Goal: Task Accomplishment & Management: Manage account settings

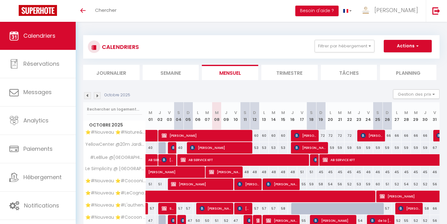
select select
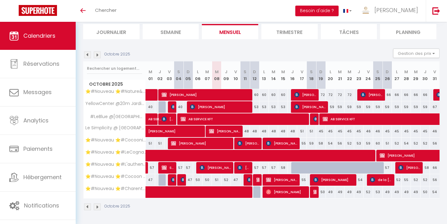
scroll to position [67, 0]
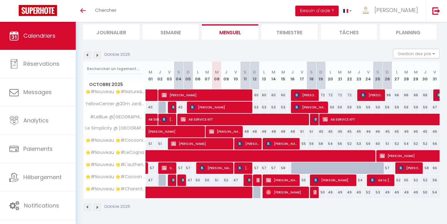
click at [315, 190] on img at bounding box center [315, 192] width 5 height 5
select select "OK"
select select "KO"
select select "0"
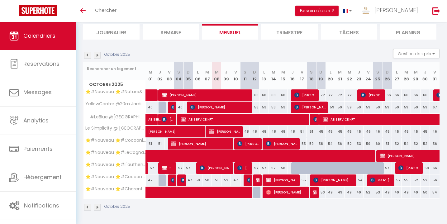
select select "1"
select select
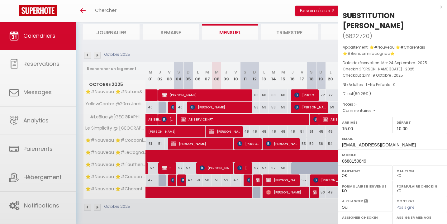
select select "51297"
select select "51353"
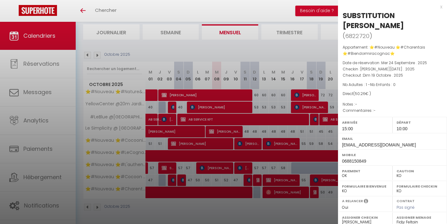
click at [440, 6] on div "x" at bounding box center [390, 6] width 104 height 7
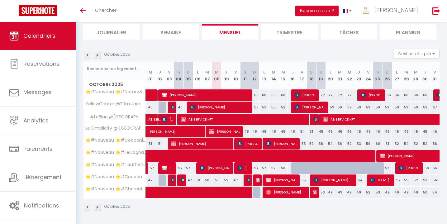
click at [87, 56] on img at bounding box center [87, 55] width 7 height 7
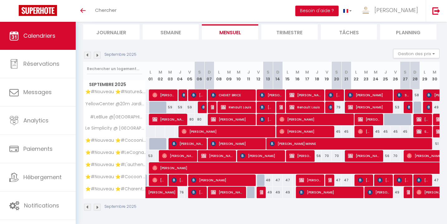
scroll to position [22, 0]
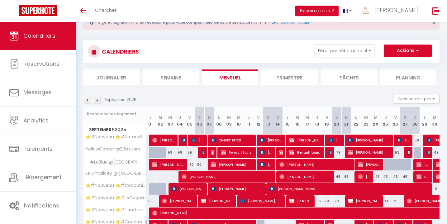
click at [87, 56] on div "CALENDRIERS Filtrer par hébergement Tous ⭐️#Nouveau ⭐️#Nature&Beauty ⭐️#Biendor…" at bounding box center [261, 51] width 356 height 23
click at [87, 98] on img at bounding box center [87, 100] width 7 height 7
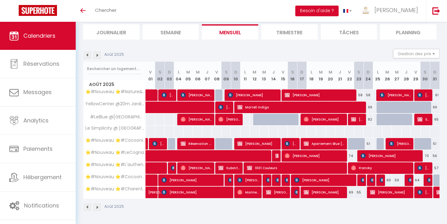
click at [86, 55] on img at bounding box center [87, 55] width 7 height 7
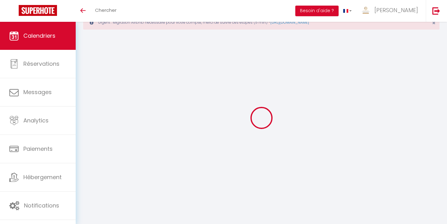
select select "KO"
select select "0"
select select "51297"
select select "51353"
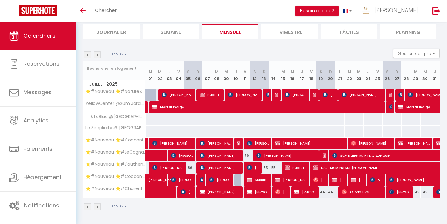
scroll to position [67, 0]
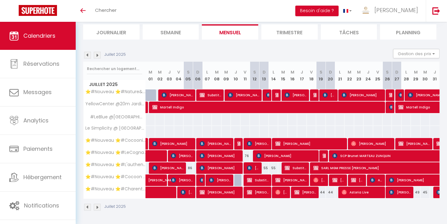
click at [347, 165] on span "SARL MGM PRESSE [PERSON_NAME]" at bounding box center [427, 168] width 229 height 12
select select "OK"
select select
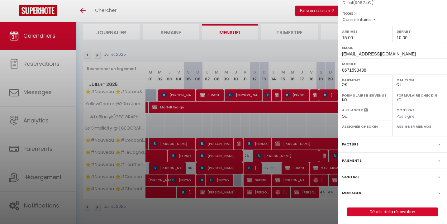
scroll to position [91, 0]
click at [381, 209] on link "Détails de la réservation" at bounding box center [392, 212] width 90 height 8
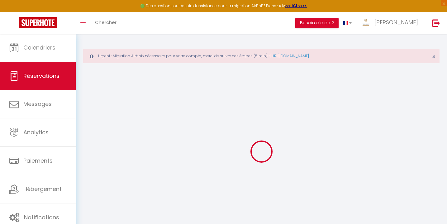
select select
checkbox input "false"
select select
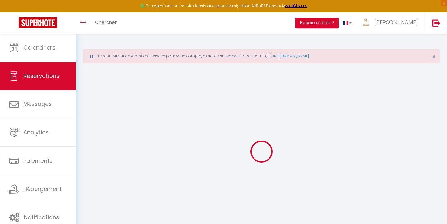
checkbox input "false"
select select
checkbox input "false"
type input "20"
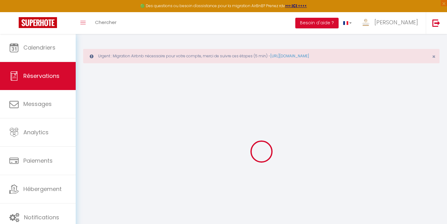
type input "57.6"
select select
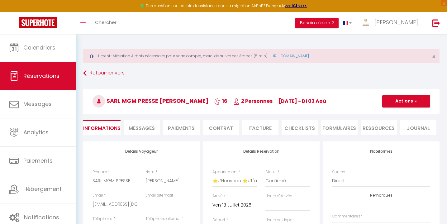
checkbox input "false"
select select "15:00"
select select "10:00"
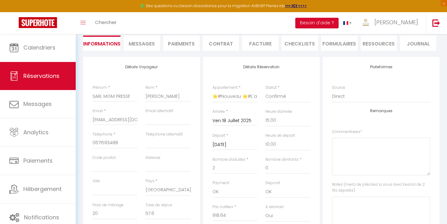
checkbox input "false"
drag, startPoint x: 93, startPoint y: 95, endPoint x: 139, endPoint y: 97, distance: 46.4
drag, startPoint x: 146, startPoint y: 95, endPoint x: 181, endPoint y: 97, distance: 34.6
click at [168, 96] on input "[PERSON_NAME]" at bounding box center [167, 96] width 45 height 11
drag, startPoint x: 146, startPoint y: 95, endPoint x: 181, endPoint y: 96, distance: 35.2
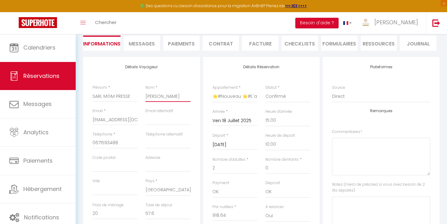
click at [181, 96] on input "[PERSON_NAME]" at bounding box center [167, 96] width 45 height 11
drag, startPoint x: 93, startPoint y: 119, endPoint x: 148, endPoint y: 121, distance: 54.8
drag, startPoint x: 121, startPoint y: 143, endPoint x: 87, endPoint y: 144, distance: 34.6
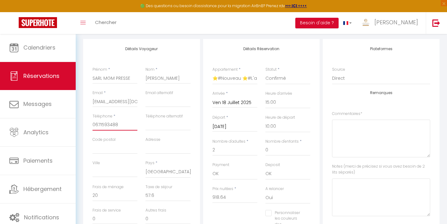
scroll to position [104, 0]
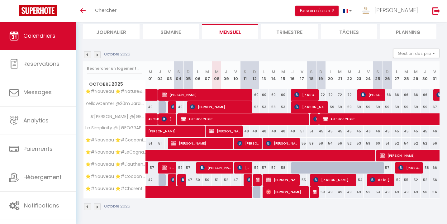
scroll to position [67, 0]
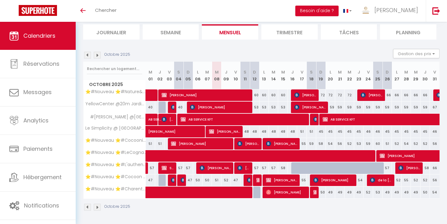
click at [294, 168] on div at bounding box center [295, 168] width 9 height 12
type input "62"
select select "1"
type input "Jeu 16 Octobre 2025"
type input "Ven 17 Octobre 2025"
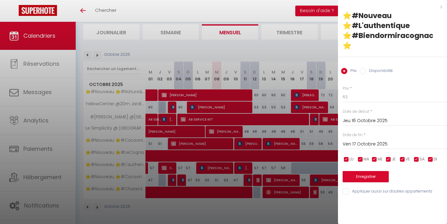
click at [362, 68] on input "Disponibilité" at bounding box center [363, 71] width 6 height 6
radio input "true"
radio input "false"
click at [362, 141] on input "Ven 17 Octobre 2025" at bounding box center [395, 145] width 104 height 8
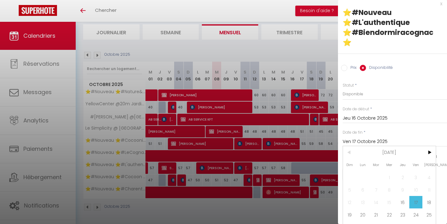
scroll to position [3, 0]
click at [351, 221] on span "26" at bounding box center [349, 227] width 13 height 12
type input "Dim 26 Octobre 2025"
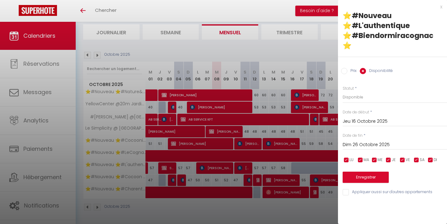
click at [367, 172] on button "Enregistrer" at bounding box center [366, 177] width 46 height 11
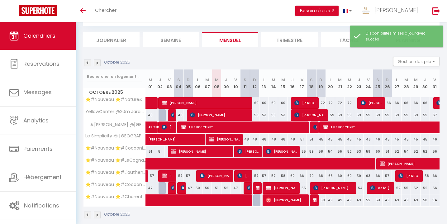
scroll to position [12, 0]
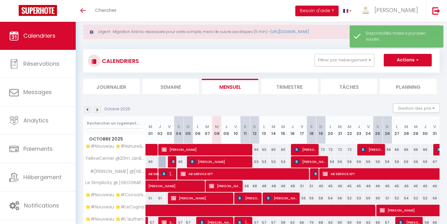
click at [396, 63] on button "Actions" at bounding box center [408, 60] width 48 height 12
click at [390, 74] on link "Nouvelle réservation" at bounding box center [401, 74] width 54 height 9
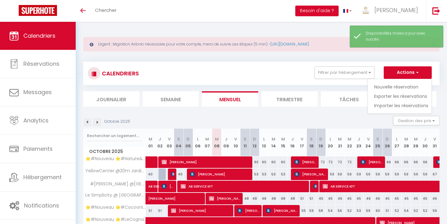
select select
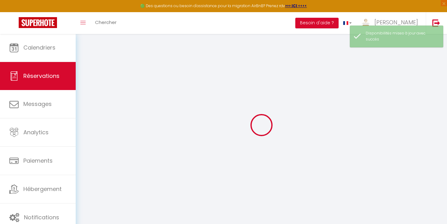
select select
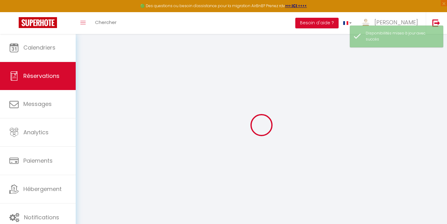
select select
checkbox input "false"
select select
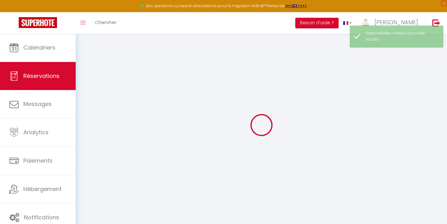
select select
checkbox input "false"
select select
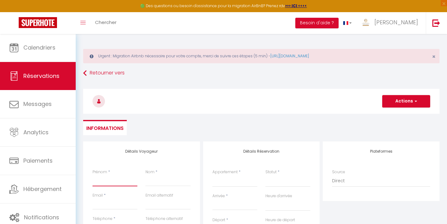
paste input "SARL MGM PRESSE"
type input "SARL MGM PRESSE"
select select
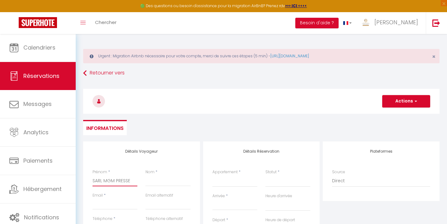
select select
checkbox input "false"
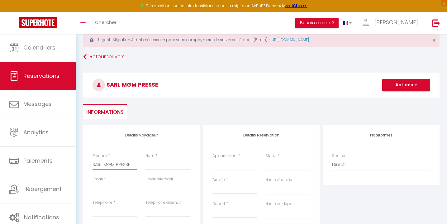
scroll to position [18, 0]
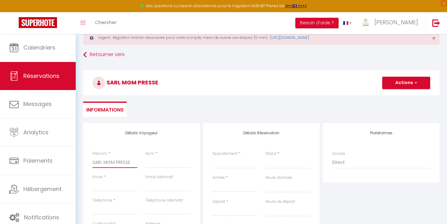
type input "SARL MGM PRESSE"
paste input "[PERSON_NAME]"
type input "[PERSON_NAME]"
select select
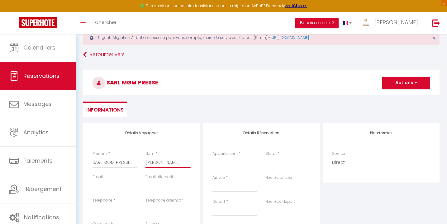
select select
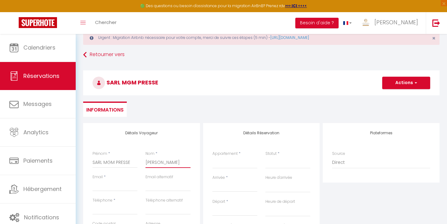
checkbox input "false"
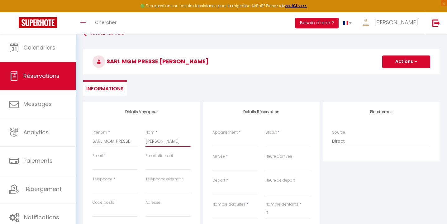
type input "[PERSON_NAME]"
paste input "[EMAIL_ADDRESS][DOMAIN_NAME]"
type input "[EMAIL_ADDRESS][DOMAIN_NAME]"
select select
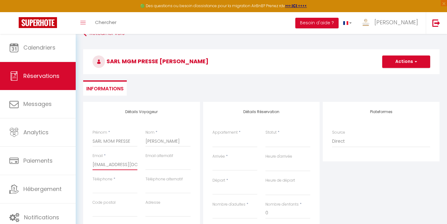
select select
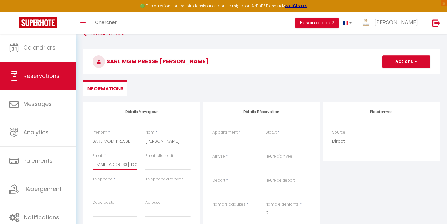
checkbox input "false"
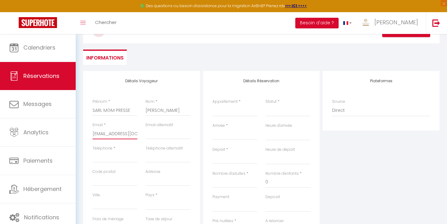
type input "[EMAIL_ADDRESS][DOMAIN_NAME]"
paste input "0671593488"
type input "0671593488"
select select
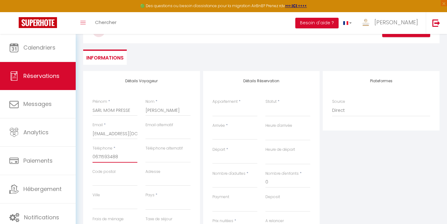
select select
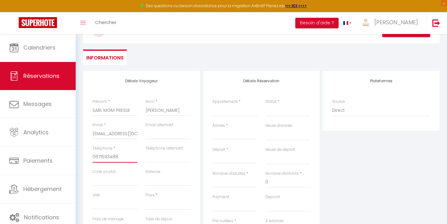
checkbox input "false"
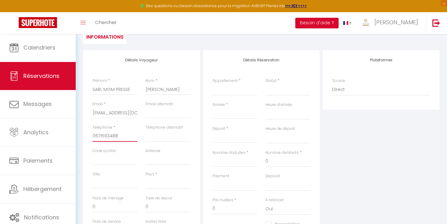
type input "0671593488"
select select "FR"
select select
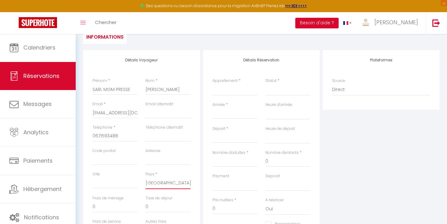
select select
checkbox input "false"
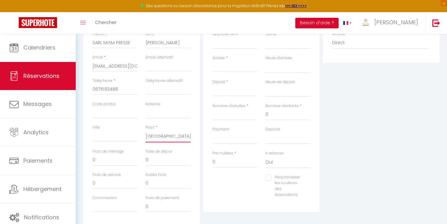
scroll to position [123, 0]
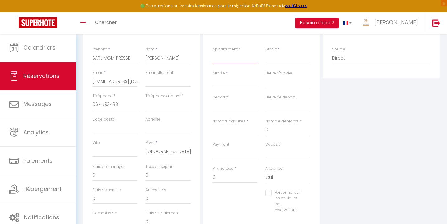
select select "27411"
select select
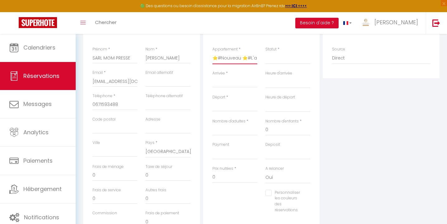
select select
checkbox input "false"
select select
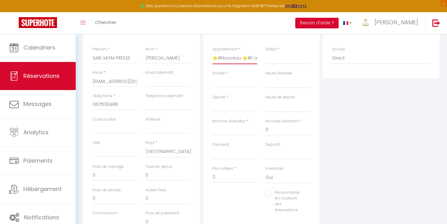
select select
checkbox input "false"
click at [278, 58] on select "Confirmé Non Confirmé Annulé Annulé par le voyageur No Show Request" at bounding box center [287, 58] width 45 height 12
select select "1"
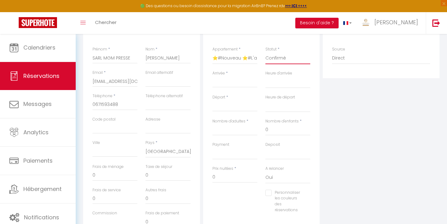
select select
checkbox input "false"
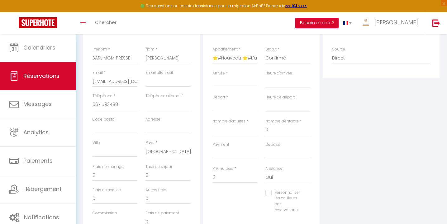
click at [218, 78] on input "Arrivée" at bounding box center [234, 82] width 45 height 8
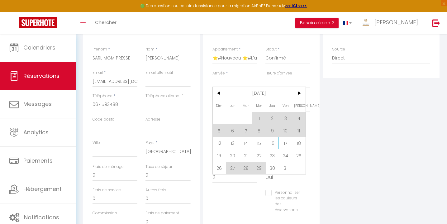
click at [272, 143] on span "16" at bounding box center [272, 143] width 13 height 12
type input "Jeu 16 Octobre 2025"
select select
type input "Ven 17 Octobre 2025"
select select
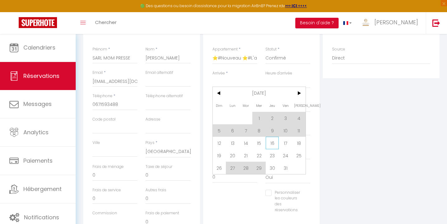
select select
checkbox input "false"
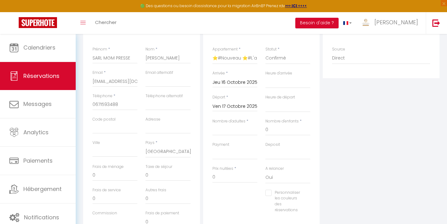
click at [239, 107] on input "Ven 17 Octobre 2025" at bounding box center [234, 106] width 45 height 8
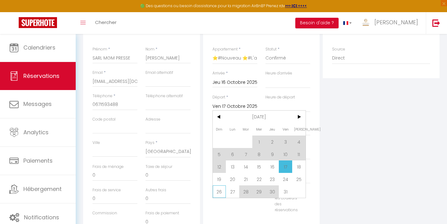
click at [218, 192] on span "26" at bounding box center [219, 191] width 13 height 12
select select
type input "Dim 26 Octobre 2025"
select select
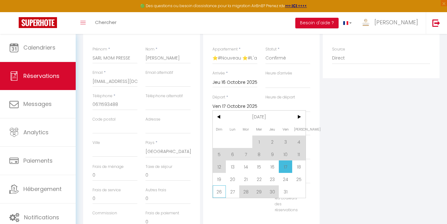
select select
checkbox input "false"
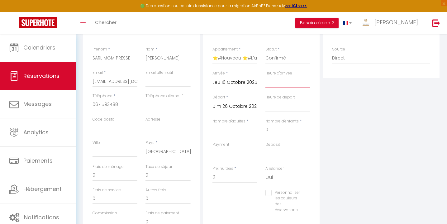
select select "15:00"
select select
checkbox input "false"
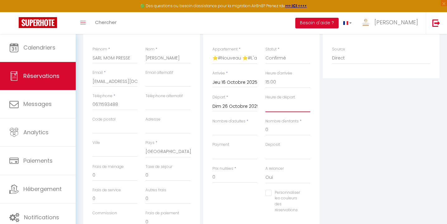
select select "10:00"
select select
checkbox input "false"
type input "2"
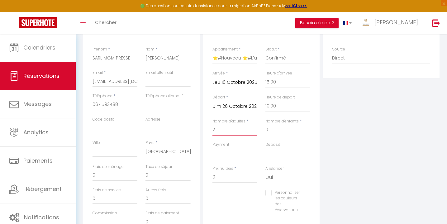
select select
checkbox input "false"
type input "20"
type input "36"
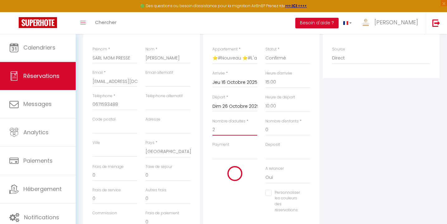
select select
type input "637"
checkbox input "false"
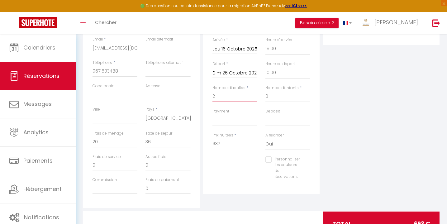
scroll to position [166, 0]
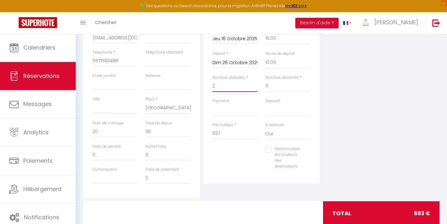
type input "2"
select select "10"
select select
checkbox input "false"
select select "14"
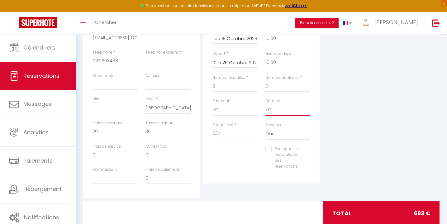
checkbox input "false"
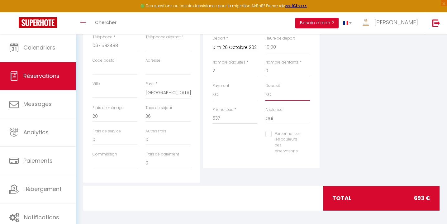
scroll to position [181, 0]
click at [221, 118] on input "637" at bounding box center [234, 118] width 45 height 11
type input "63"
checkbox input "false"
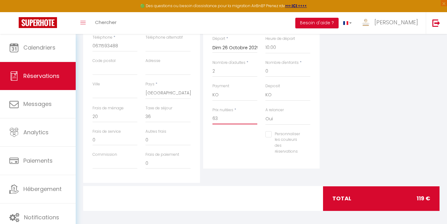
type input "6"
checkbox input "false"
type input "3"
checkbox input "false"
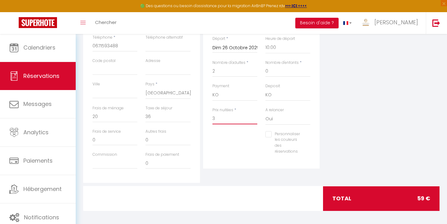
type input "39"
checkbox input "false"
type input "397"
checkbox input "false"
type input "397"
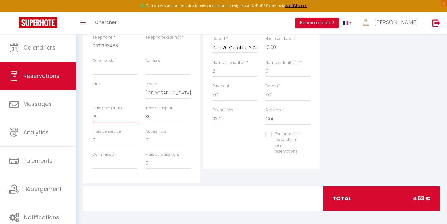
type input "0"
checkbox input "false"
click at [105, 117] on input "0" at bounding box center [114, 116] width 45 height 11
checkbox input "false"
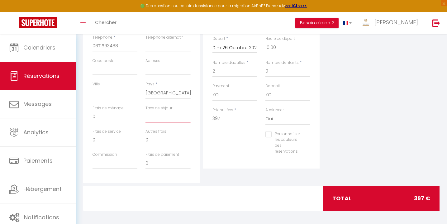
type input "3"
checkbox input "false"
type input "36"
checkbox input "false"
type input "36"
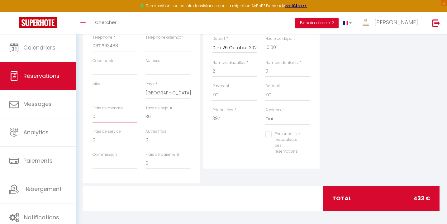
click at [113, 113] on input "0" at bounding box center [114, 116] width 45 height 11
checkbox input "false"
type input "3"
checkbox input "false"
type input "35"
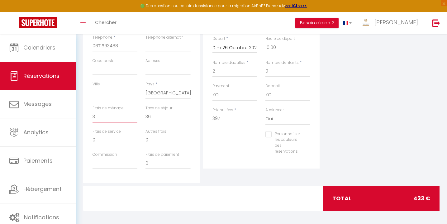
checkbox input "false"
type input "35"
click at [227, 159] on div "Détails Réservation Appartement * ⭐️#Nouveau ⭐️#Nature&Beauty ⭐️#Biendormiracog…" at bounding box center [261, 64] width 117 height 208
click at [166, 117] on input "36" at bounding box center [167, 116] width 45 height 11
type input "36."
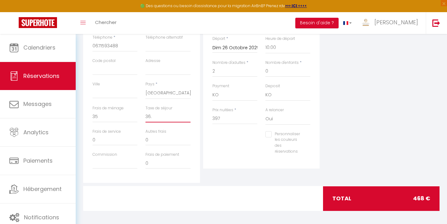
checkbox input "false"
type input "36.8"
checkbox input "false"
type input "36."
checkbox input "false"
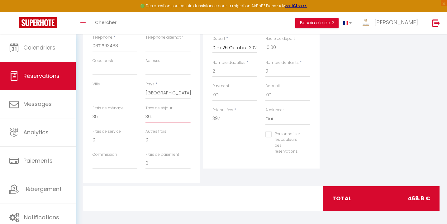
type input "36"
checkbox input "false"
type input "3"
checkbox input "false"
type input "37"
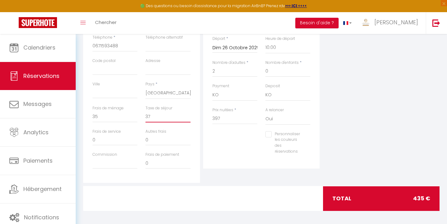
checkbox input "false"
type input "37"
click at [232, 152] on div "Personnaliser les couleurs des réservations #D7092E" at bounding box center [261, 146] width 106 height 30
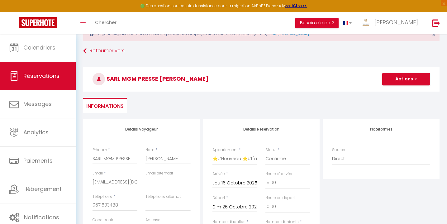
scroll to position [21, 0]
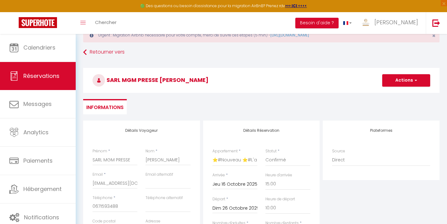
click at [392, 80] on button "Actions" at bounding box center [406, 80] width 48 height 12
click at [389, 92] on link "Enregistrer" at bounding box center [399, 94] width 49 height 8
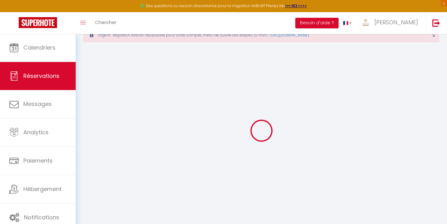
select select "not_cancelled"
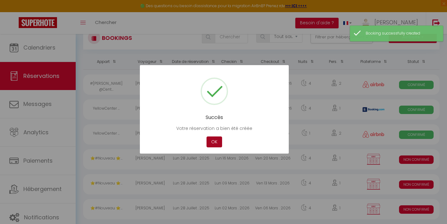
click at [213, 141] on button "OK" at bounding box center [214, 141] width 16 height 11
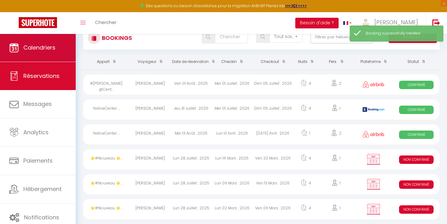
click at [50, 45] on span "Calendriers" at bounding box center [39, 48] width 32 height 8
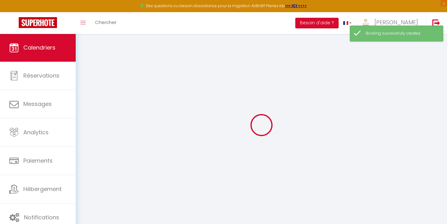
select select
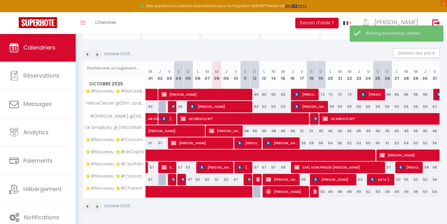
scroll to position [52, 0]
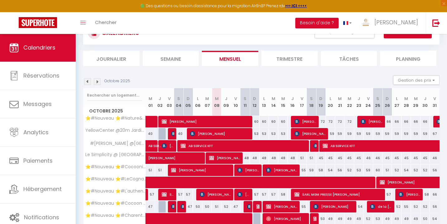
click at [328, 195] on span "SARL MGM PRESSE [PERSON_NAME]" at bounding box center [337, 194] width 87 height 12
select select "OK"
select select "KO"
select select "0"
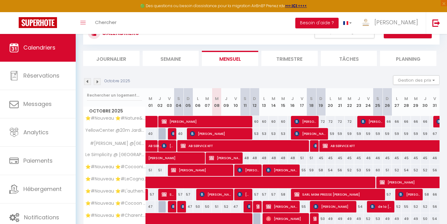
select select "1"
select select
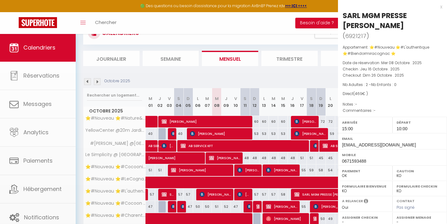
select select "42870"
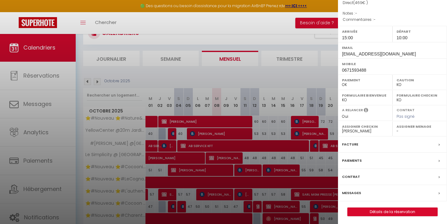
scroll to position [91, 0]
click at [350, 191] on label "Messages" at bounding box center [351, 193] width 19 height 7
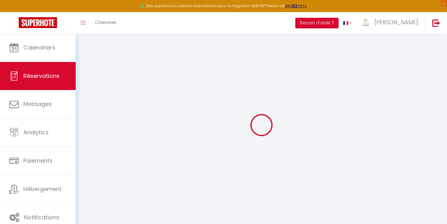
select select
checkbox input "false"
select select
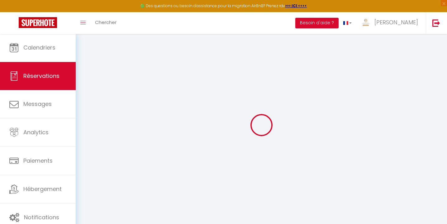
checkbox input "false"
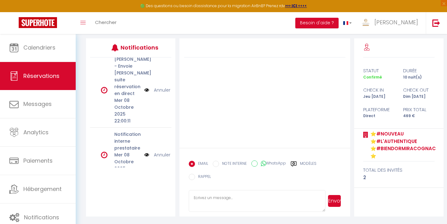
scroll to position [461, 0]
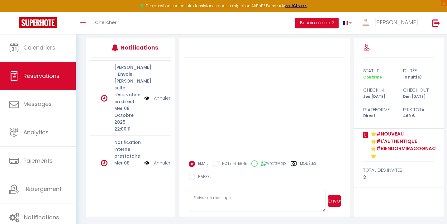
click at [160, 102] on link "Annuler" at bounding box center [162, 98] width 17 height 7
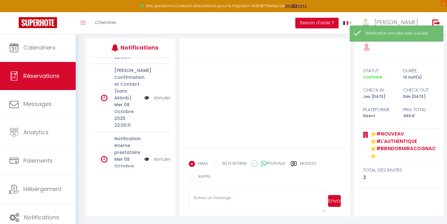
scroll to position [389, 0]
click at [160, 102] on link "Annuler" at bounding box center [162, 98] width 17 height 7
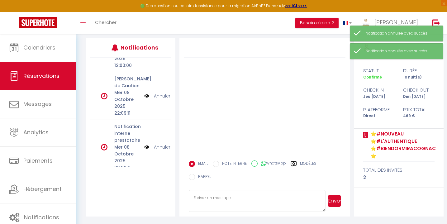
scroll to position [327, 0]
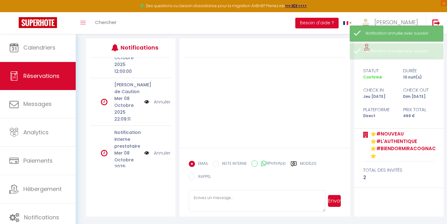
click at [160, 98] on link "Annuler" at bounding box center [162, 101] width 17 height 7
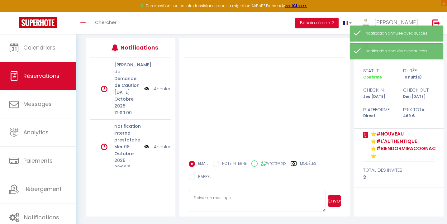
scroll to position [103, 0]
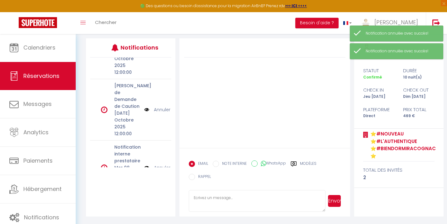
click at [160, 106] on link "Annuler" at bounding box center [162, 109] width 17 height 7
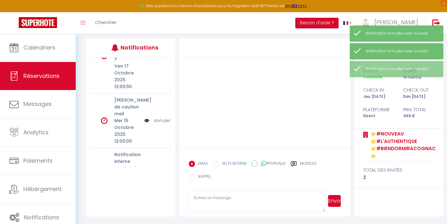
scroll to position [194, 0]
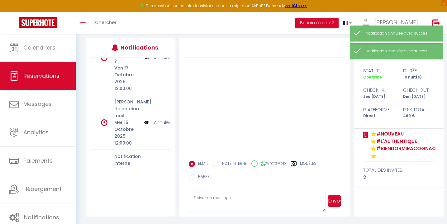
click at [161, 119] on link "Annuler" at bounding box center [162, 122] width 17 height 7
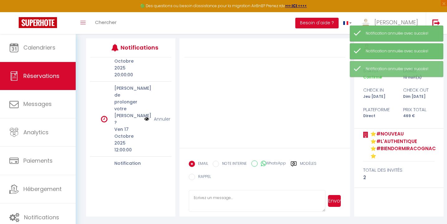
scroll to position [132, 0]
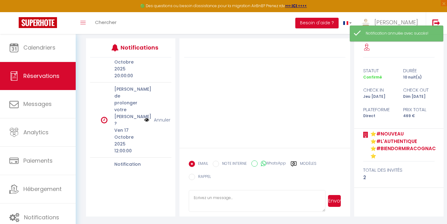
click at [160, 116] on link "Annuler" at bounding box center [162, 119] width 17 height 7
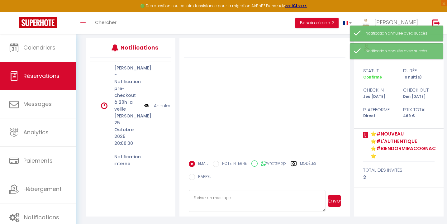
scroll to position [0, 0]
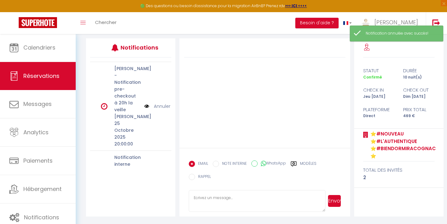
click at [161, 106] on link "Annuler" at bounding box center [162, 106] width 17 height 7
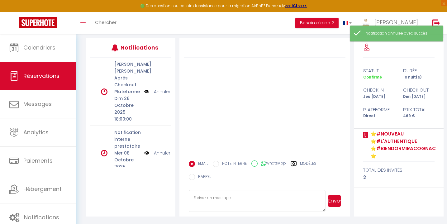
click at [160, 95] on link "Annuler" at bounding box center [162, 91] width 17 height 7
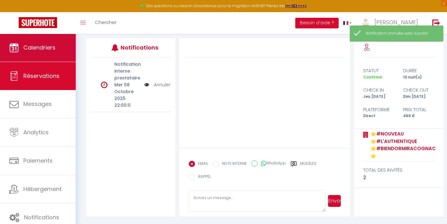
click at [58, 46] on link "Calendriers" at bounding box center [38, 48] width 76 height 28
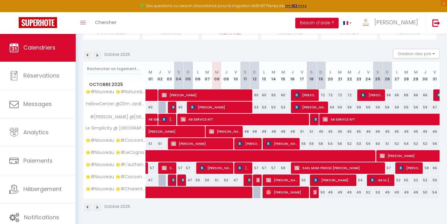
click at [215, 168] on span "[PERSON_NAME]" at bounding box center [215, 168] width 31 height 12
select select "OK"
select select "0"
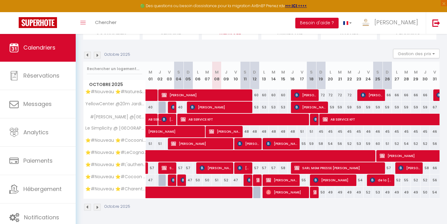
select select "1"
select select
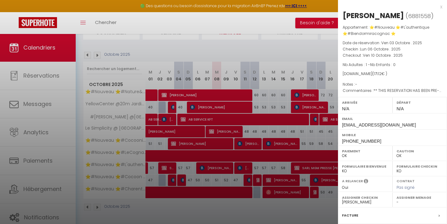
click at [230, 211] on div at bounding box center [223, 112] width 447 height 224
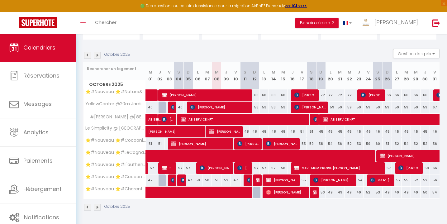
click at [241, 167] on img at bounding box center [239, 167] width 5 height 5
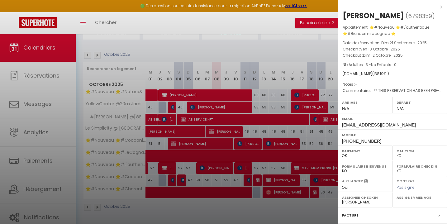
click at [239, 211] on div at bounding box center [223, 112] width 447 height 224
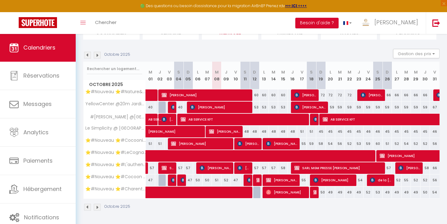
click at [408, 168] on span "[PERSON_NAME]" at bounding box center [409, 168] width 22 height 12
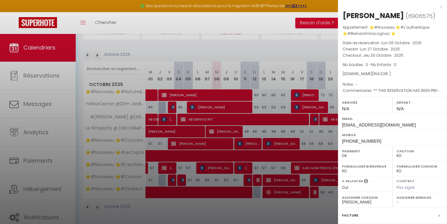
click at [284, 213] on div at bounding box center [223, 112] width 447 height 224
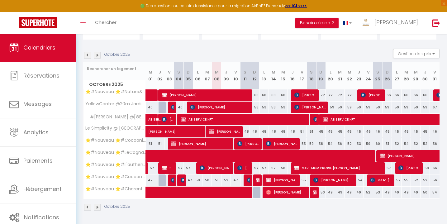
click at [242, 168] on img at bounding box center [239, 167] width 5 height 5
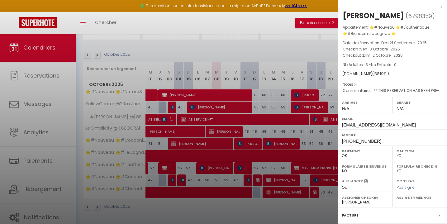
click at [233, 202] on div at bounding box center [223, 112] width 447 height 224
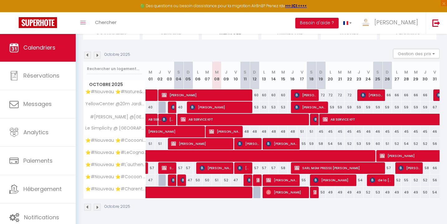
click at [213, 166] on span "[PERSON_NAME]" at bounding box center [215, 168] width 31 height 12
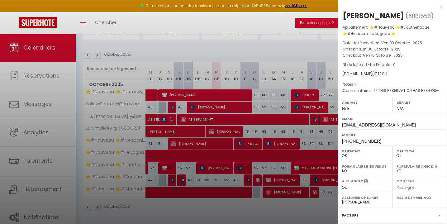
click at [256, 208] on div at bounding box center [223, 112] width 447 height 224
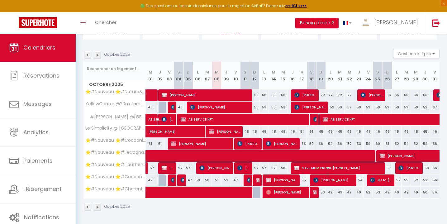
click at [406, 169] on span "[PERSON_NAME]" at bounding box center [409, 168] width 22 height 12
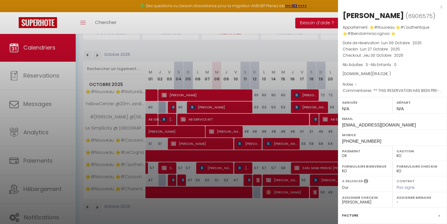
click at [235, 208] on div at bounding box center [223, 112] width 447 height 224
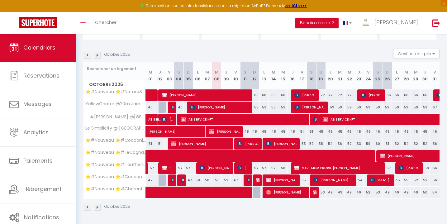
click at [170, 167] on span "SUBSTITUTION [PERSON_NAME]" at bounding box center [168, 168] width 12 height 12
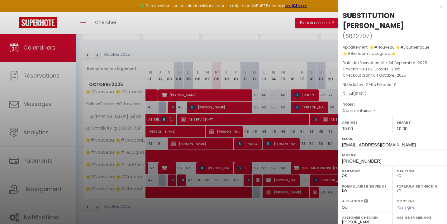
click at [243, 212] on div at bounding box center [223, 112] width 447 height 224
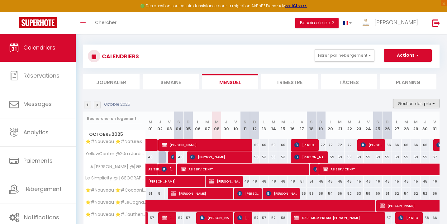
click at [409, 102] on button "Gestion des prix" at bounding box center [416, 103] width 46 height 9
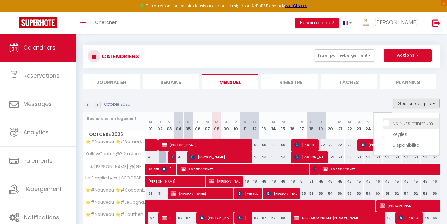
click at [387, 122] on input "Nb Nuits minimum" at bounding box center [411, 123] width 56 height 6
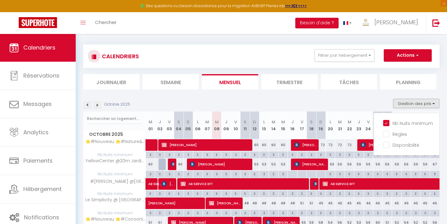
click at [357, 105] on div "Octobre 2025 Gestion des prix Nb Nuits minimum Règles Disponibilité" at bounding box center [261, 105] width 356 height 13
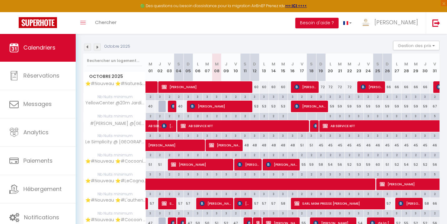
scroll to position [113, 0]
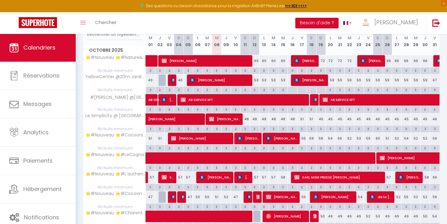
click at [388, 186] on div "3" at bounding box center [387, 187] width 9 height 6
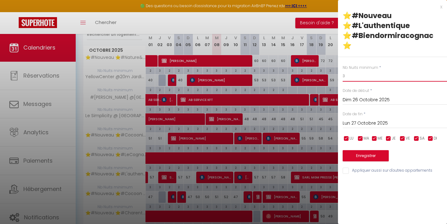
click at [350, 70] on input "3" at bounding box center [395, 75] width 104 height 11
click at [363, 150] on button "Enregistrer" at bounding box center [366, 155] width 46 height 11
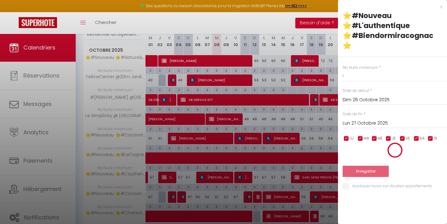
scroll to position [34, 0]
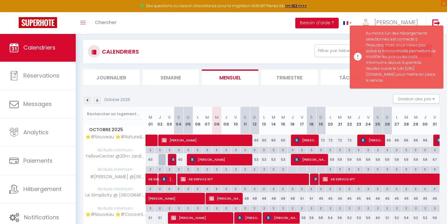
click at [295, 98] on div "Octobre 2025 Gestion des prix Nb Nuits minimum Règles Disponibilité" at bounding box center [261, 100] width 356 height 13
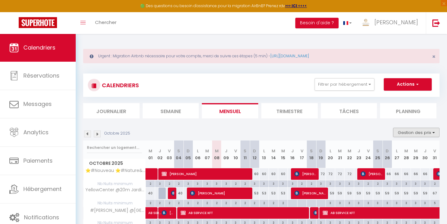
scroll to position [0, 0]
click at [405, 134] on button "Gestion des prix" at bounding box center [416, 132] width 46 height 9
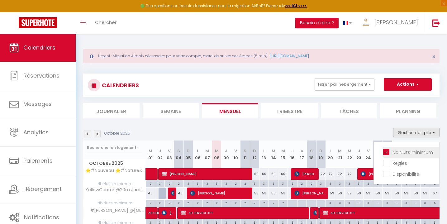
click at [386, 151] on input "Nb Nuits minimum" at bounding box center [411, 152] width 56 height 6
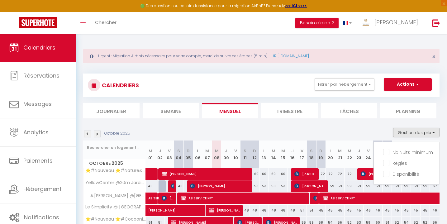
click at [357, 134] on div "Octobre 2025 Gestion des prix Nb Nuits minimum Règles Disponibilité" at bounding box center [261, 134] width 356 height 13
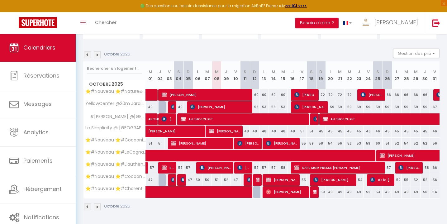
scroll to position [79, 0]
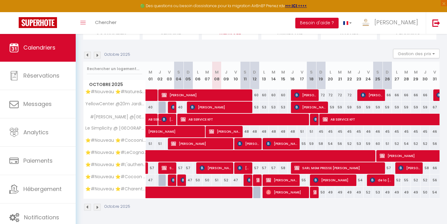
click at [312, 106] on span "[PERSON_NAME]" at bounding box center [309, 107] width 31 height 12
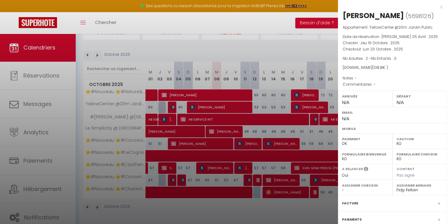
click at [286, 47] on div at bounding box center [223, 112] width 447 height 224
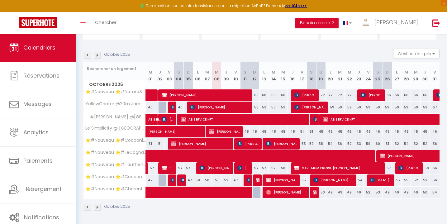
click at [222, 107] on span "[PERSON_NAME]" at bounding box center [219, 107] width 59 height 12
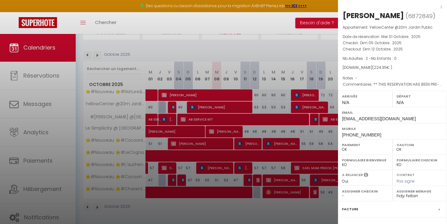
click at [276, 48] on div at bounding box center [223, 112] width 447 height 224
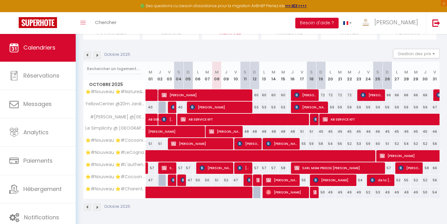
click at [172, 108] on img at bounding box center [173, 107] width 5 height 5
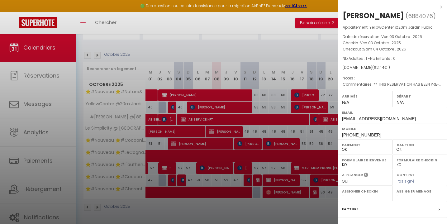
click at [271, 51] on div at bounding box center [223, 112] width 447 height 224
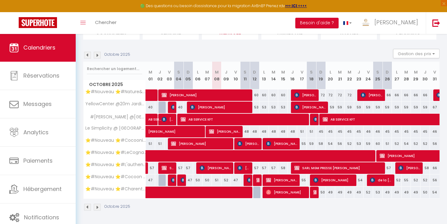
click at [334, 181] on span "[PERSON_NAME]" at bounding box center [333, 180] width 40 height 12
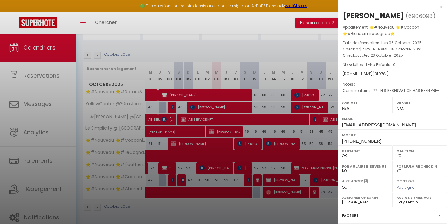
click at [254, 213] on div at bounding box center [223, 112] width 447 height 224
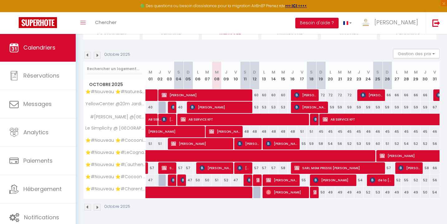
click at [381, 182] on span "de la [PERSON_NAME]" at bounding box center [381, 180] width 22 height 12
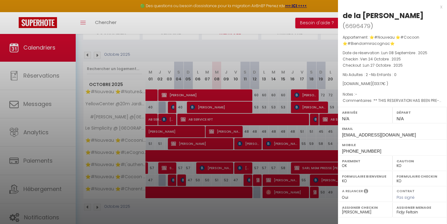
click at [440, 8] on div "x" at bounding box center [390, 6] width 104 height 7
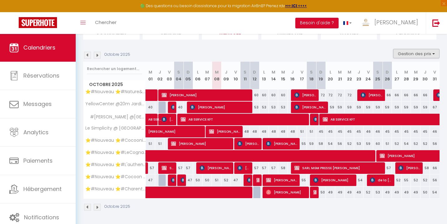
click at [412, 54] on button "Gestion des prix" at bounding box center [416, 53] width 46 height 9
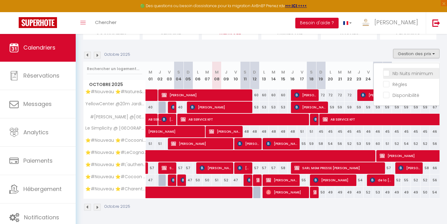
click at [387, 72] on input "Nb Nuits minimum" at bounding box center [411, 73] width 56 height 6
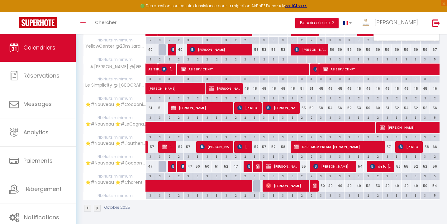
scroll to position [143, 0]
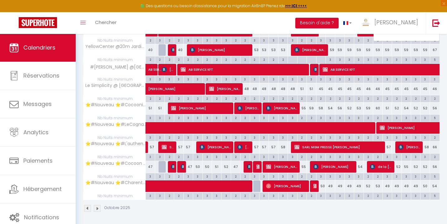
click at [360, 175] on div "3" at bounding box center [358, 176] width 9 height 6
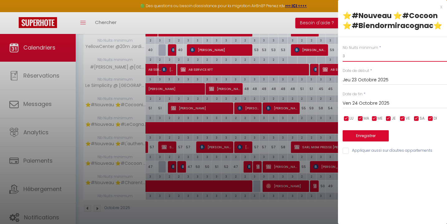
click at [351, 57] on input "3" at bounding box center [395, 55] width 104 height 11
click at [362, 137] on button "Enregistrer" at bounding box center [366, 135] width 46 height 11
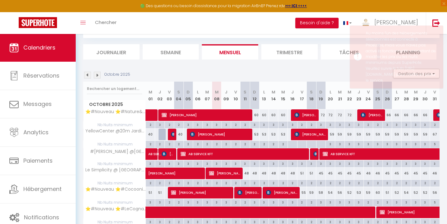
scroll to position [32, 0]
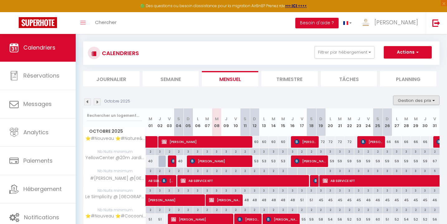
click at [417, 100] on button "Gestion des prix" at bounding box center [416, 100] width 46 height 9
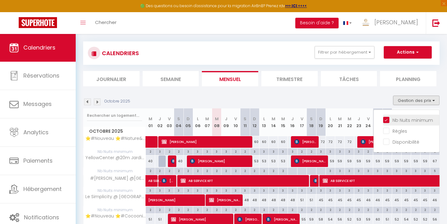
click at [385, 118] on input "Nb Nuits minimum" at bounding box center [411, 119] width 56 height 6
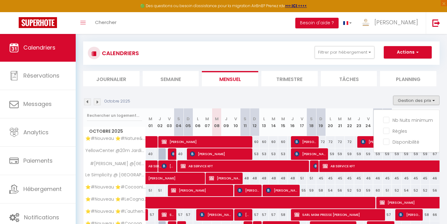
click at [347, 96] on div "Octobre 2025 Gestion des prix Nb Nuits minimum Règles Disponibilité" at bounding box center [261, 102] width 356 height 13
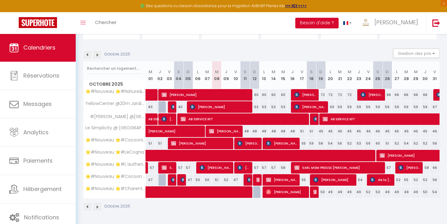
scroll to position [79, 0]
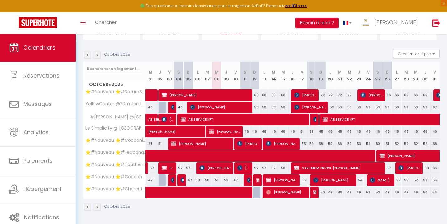
click at [338, 168] on span "SARL MGM PRESSE [PERSON_NAME]" at bounding box center [337, 168] width 87 height 12
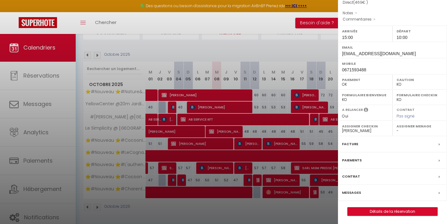
scroll to position [91, 0]
click at [353, 142] on label "Facture" at bounding box center [350, 144] width 16 height 7
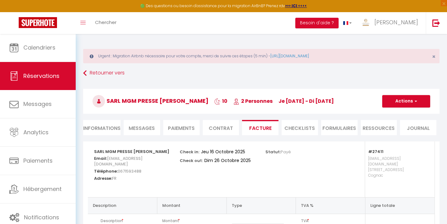
click at [401, 97] on button "Actions" at bounding box center [406, 101] width 48 height 12
click at [397, 123] on link "Aperçu et éditer" at bounding box center [401, 123] width 52 height 8
click at [94, 71] on link "Retourner vers" at bounding box center [261, 73] width 356 height 11
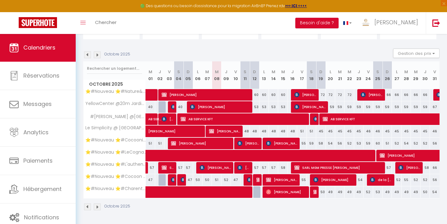
scroll to position [52, 0]
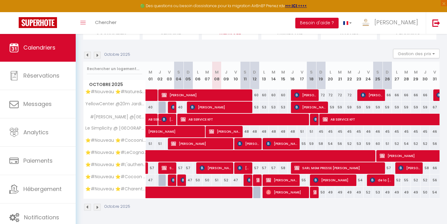
click at [322, 167] on span "SARL MGM PRESSE [PERSON_NAME]" at bounding box center [337, 168] width 87 height 12
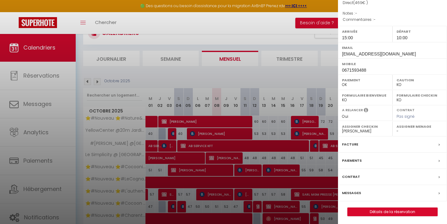
scroll to position [91, 0]
click at [354, 190] on label "Messages" at bounding box center [351, 193] width 19 height 7
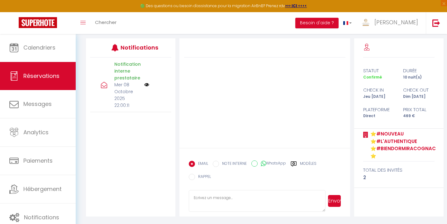
scroll to position [103, 0]
click at [304, 163] on label "Modèles" at bounding box center [308, 165] width 17 height 8
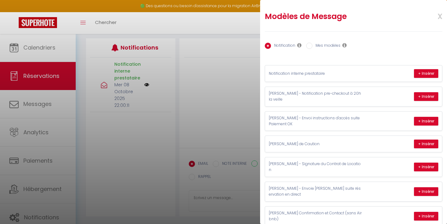
scroll to position [22, 0]
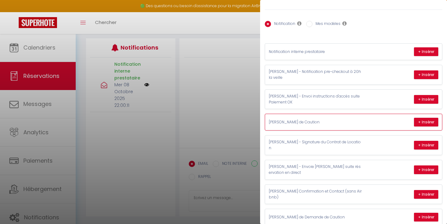
click at [318, 121] on div "Mike - Demande de Caution + Insérer" at bounding box center [353, 122] width 177 height 16
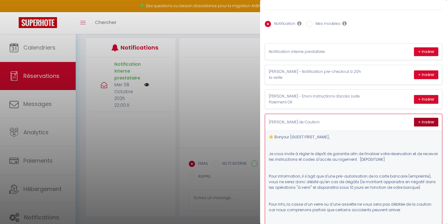
click at [424, 118] on button "+ Insérer" at bounding box center [426, 122] width 24 height 9
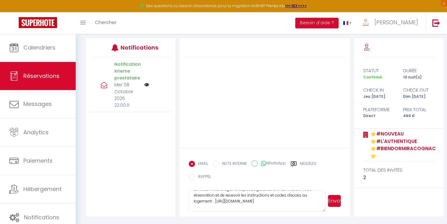
scroll to position [28, 0]
drag, startPoint x: 215, startPoint y: 198, endPoint x: 299, endPoint y: 198, distance: 84.7
click at [299, 198] on textarea "☀️ Bonjour SARL MGM PRESSE, Je vous invite à régler le dépôt de garantie afin d…" at bounding box center [257, 201] width 137 height 22
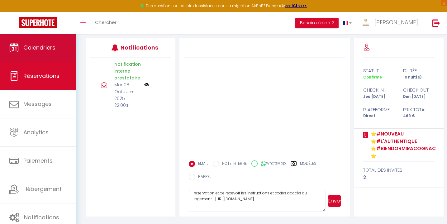
click at [52, 46] on span "Calendriers" at bounding box center [39, 48] width 32 height 8
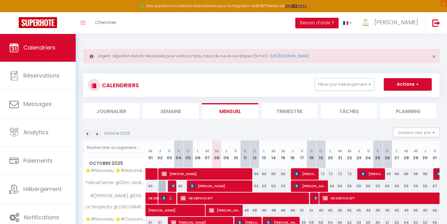
scroll to position [50, 0]
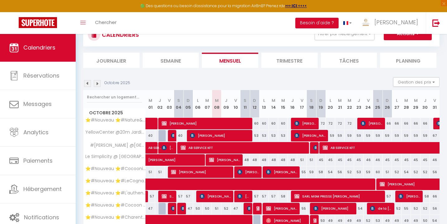
click at [318, 196] on span "SARL MGM PRESSE [PERSON_NAME]" at bounding box center [337, 196] width 87 height 12
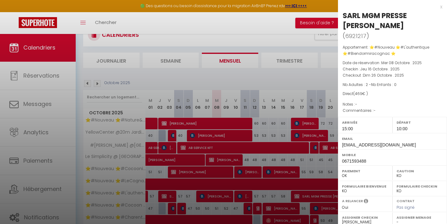
click at [441, 6] on div "x" at bounding box center [390, 6] width 104 height 7
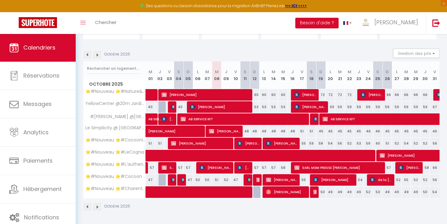
scroll to position [79, 0]
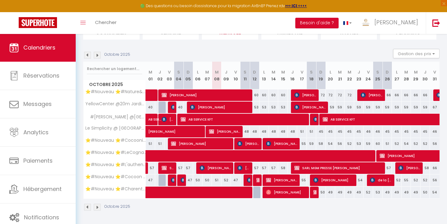
click at [248, 180] on img at bounding box center [249, 179] width 5 height 5
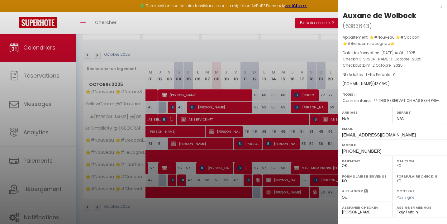
click at [441, 6] on div "x" at bounding box center [390, 6] width 104 height 7
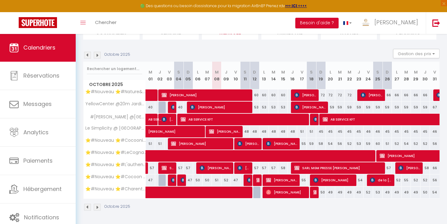
click at [215, 190] on span at bounding box center [231, 193] width 158 height 12
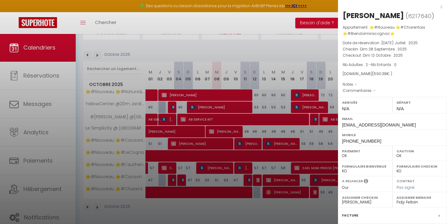
click at [441, 8] on div "x" at bounding box center [390, 6] width 104 height 7
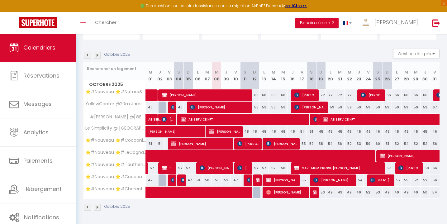
click at [230, 188] on span at bounding box center [231, 193] width 158 height 12
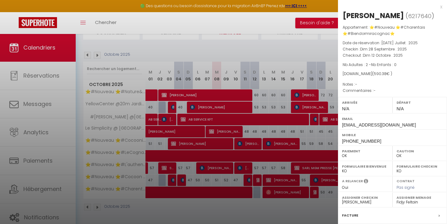
click at [441, 7] on div "x" at bounding box center [390, 6] width 104 height 7
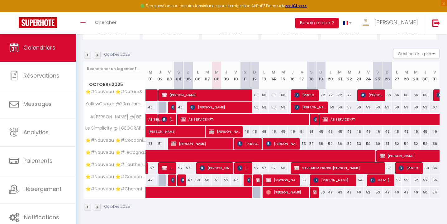
click at [287, 193] on span "[PERSON_NAME]" at bounding box center [286, 192] width 40 height 12
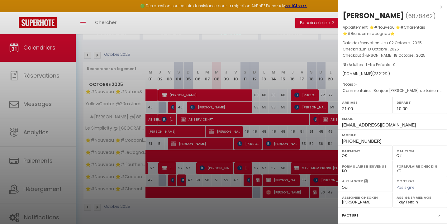
click at [441, 7] on div "x" at bounding box center [390, 6] width 104 height 7
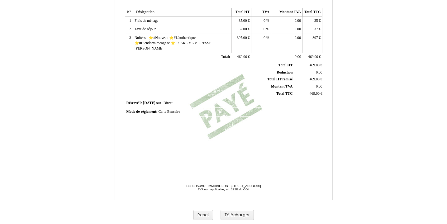
scroll to position [152, 0]
click at [239, 215] on button "Télécharger" at bounding box center [236, 215] width 33 height 10
